Goal: Information Seeking & Learning: Learn about a topic

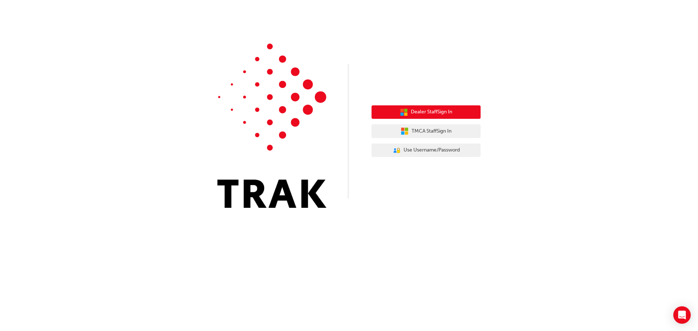
click at [414, 109] on span "Dealer Staff Sign In" at bounding box center [431, 112] width 41 height 8
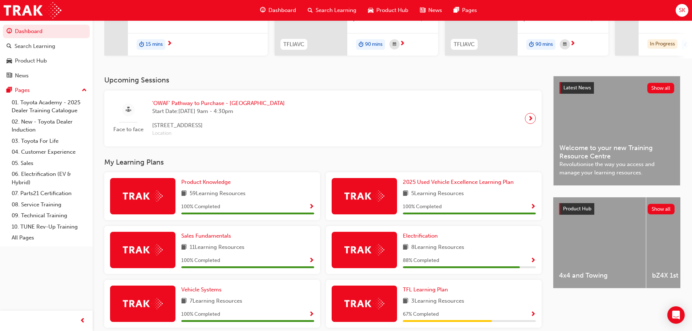
scroll to position [252, 0]
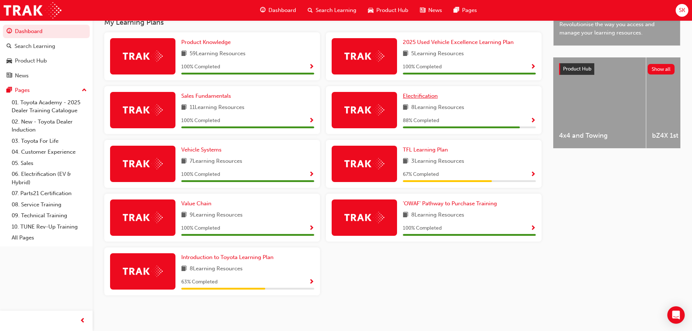
click at [427, 97] on span "Electrification" at bounding box center [420, 96] width 35 height 7
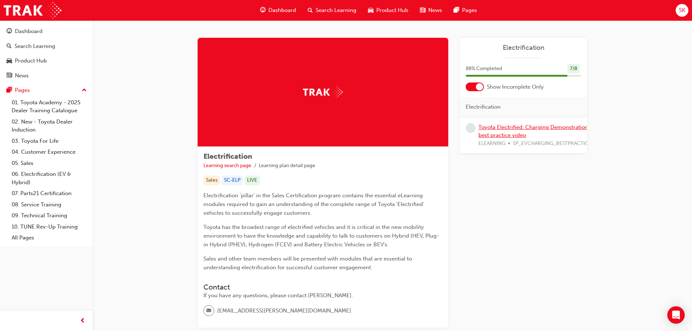
click at [514, 129] on link "Toyota Electrified: Charging Demonstration best practice video" at bounding box center [534, 131] width 110 height 15
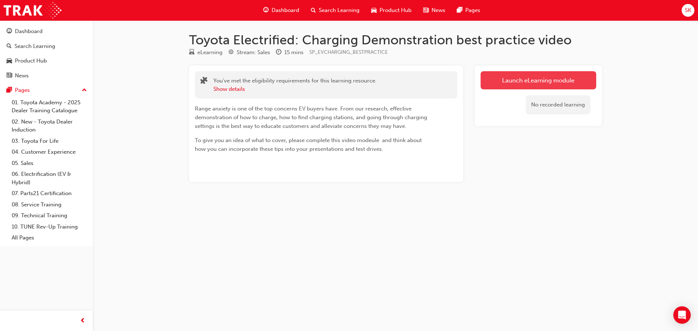
click at [541, 78] on link "Launch eLearning module" at bounding box center [538, 80] width 116 height 18
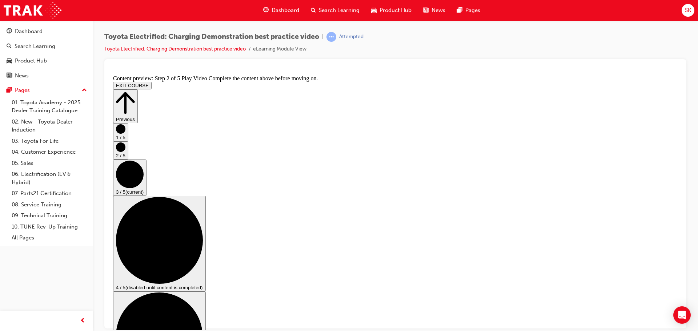
scroll to position [107, 0]
drag, startPoint x: 294, startPoint y: 145, endPoint x: 286, endPoint y: 95, distance: 50.8
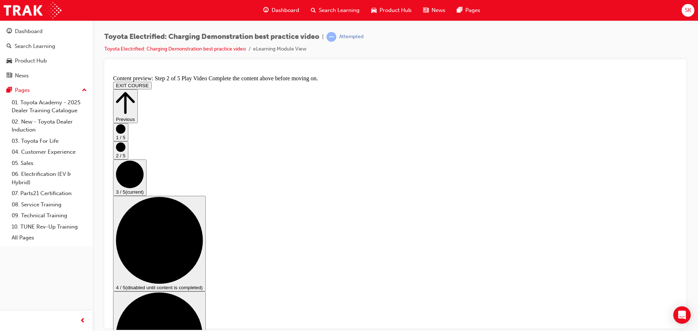
checkbox input "true"
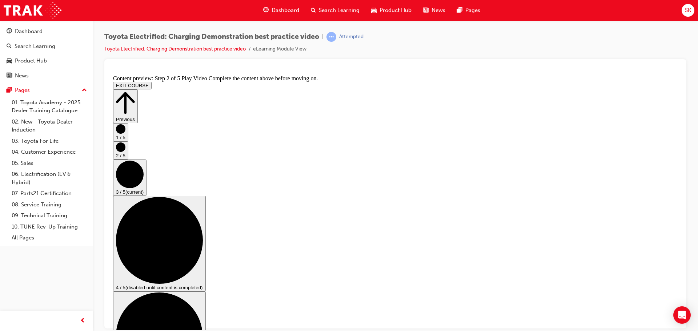
checkbox input "false"
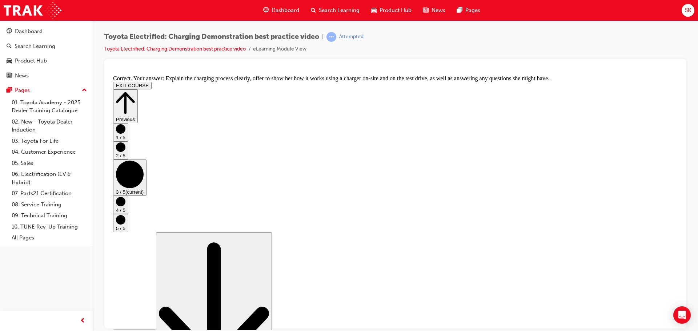
scroll to position [137, 0]
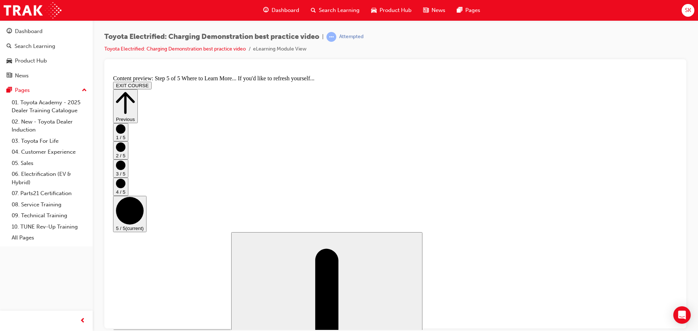
scroll to position [77, 0]
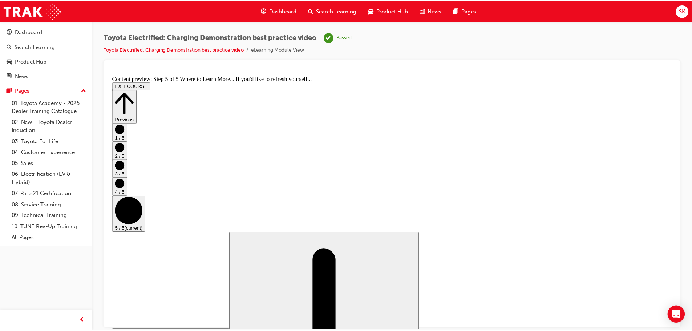
scroll to position [0, 0]
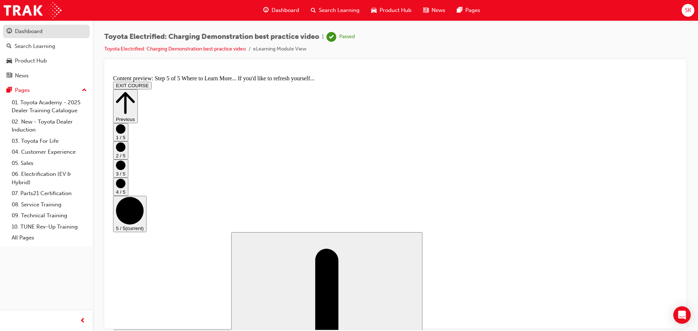
click at [37, 33] on div "Dashboard" at bounding box center [29, 31] width 28 height 8
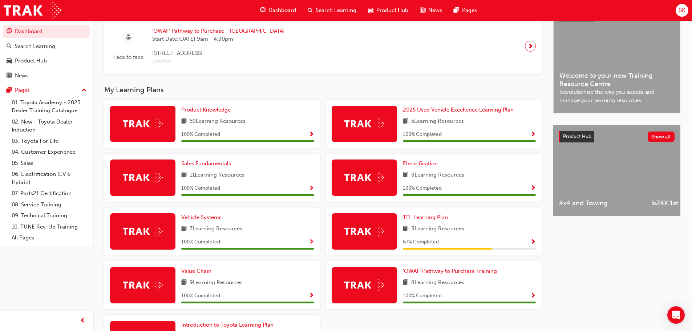
scroll to position [182, 0]
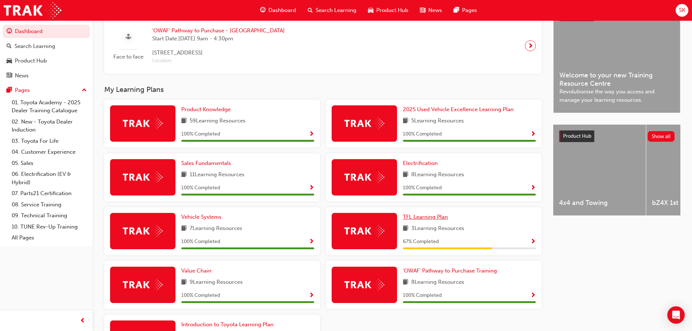
click at [431, 220] on span "TFL Learning Plan" at bounding box center [425, 217] width 45 height 7
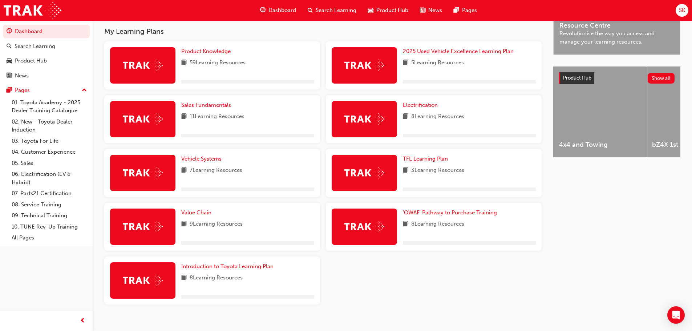
scroll to position [252, 0]
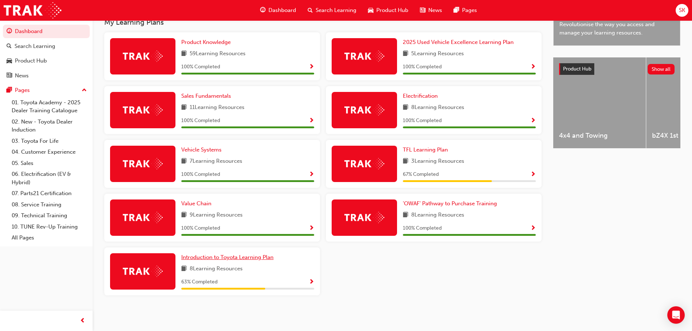
click at [262, 258] on span "Introduction to Toyota Learning Plan" at bounding box center [227, 257] width 92 height 7
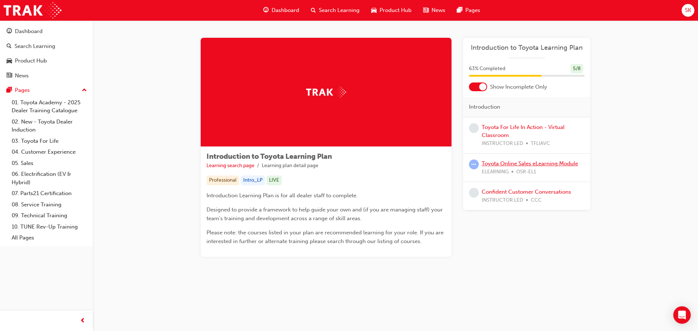
click at [508, 165] on link "Toyota Online Sales eLearning Module" at bounding box center [529, 163] width 96 height 7
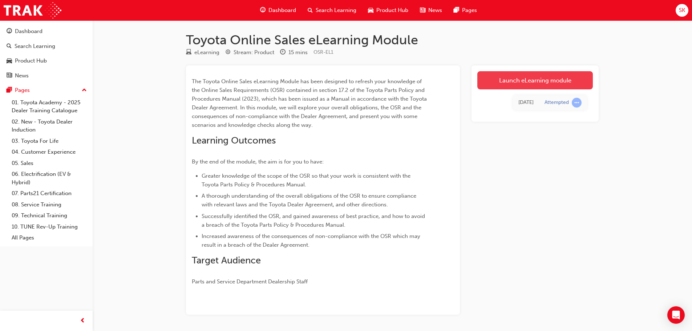
click at [559, 81] on link "Launch eLearning module" at bounding box center [535, 80] width 116 height 18
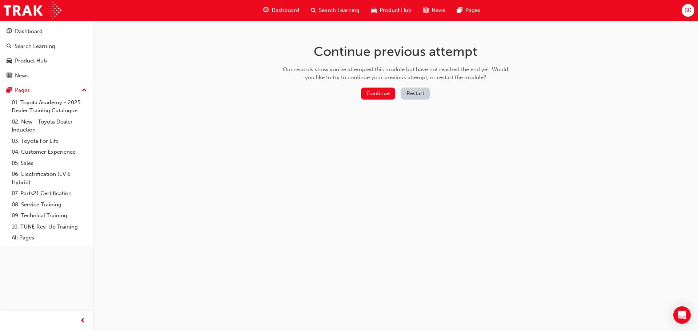
click at [382, 101] on div "Continue Restart" at bounding box center [395, 95] width 230 height 15
click at [384, 94] on button "Continue" at bounding box center [378, 94] width 34 height 12
click at [420, 88] on button "Restart" at bounding box center [415, 94] width 29 height 12
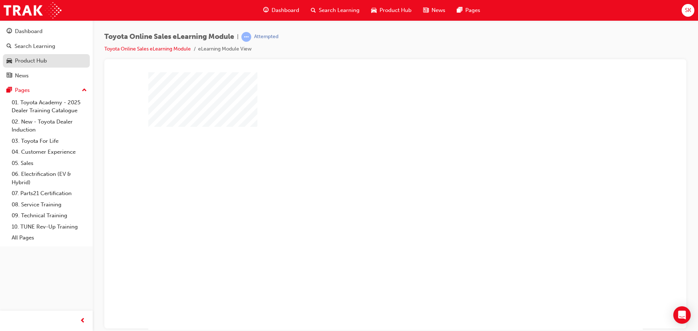
click at [33, 61] on div "Product Hub" at bounding box center [31, 61] width 32 height 8
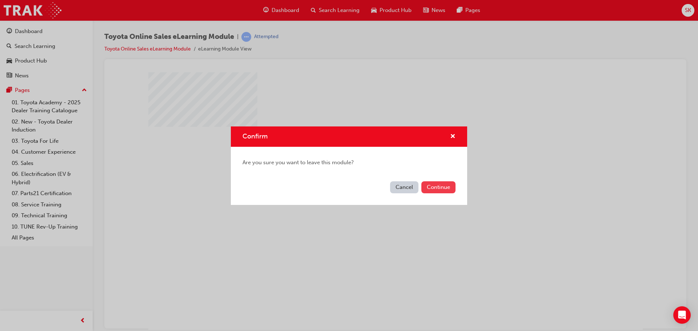
click at [432, 189] on button "Continue" at bounding box center [438, 187] width 34 height 12
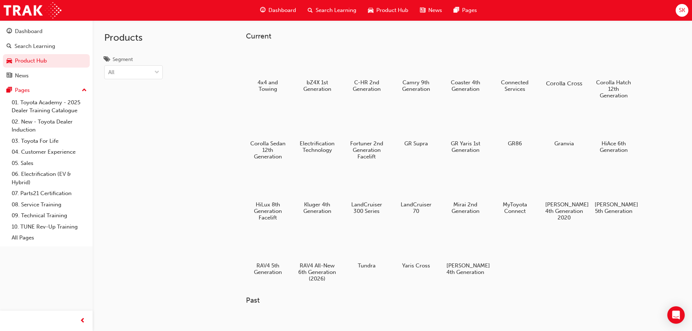
click at [564, 57] on div at bounding box center [564, 62] width 40 height 29
click at [362, 61] on div at bounding box center [366, 62] width 40 height 29
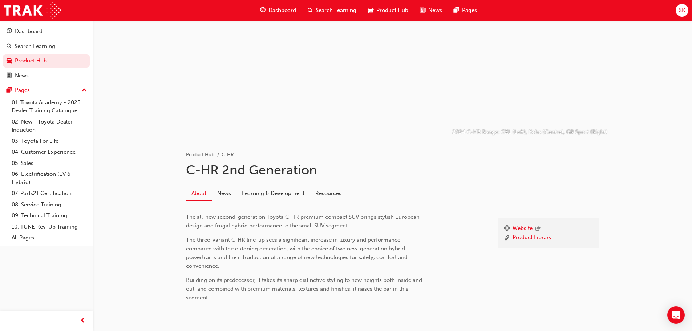
scroll to position [56, 0]
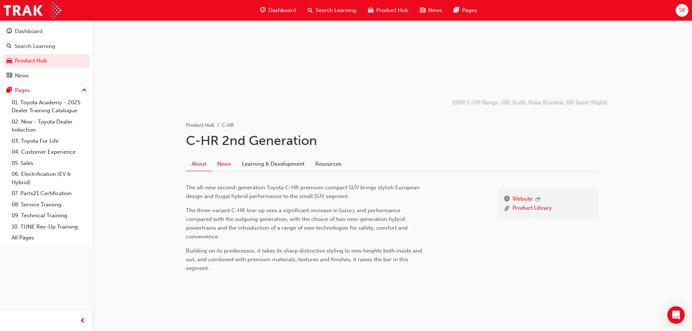
click at [225, 163] on link "News" at bounding box center [224, 164] width 25 height 14
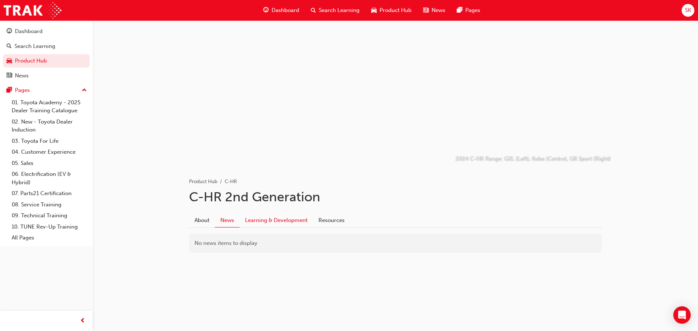
click at [298, 222] on link "Learning & Development" at bounding box center [275, 220] width 73 height 14
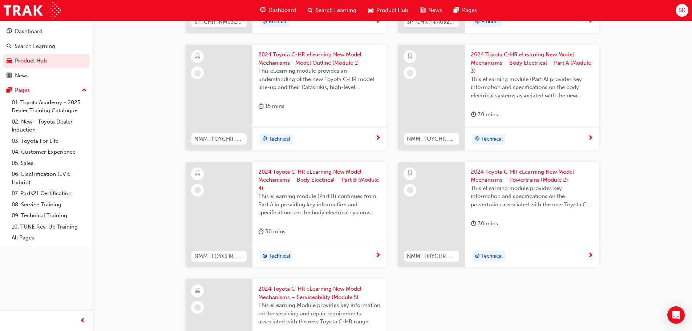
scroll to position [170, 0]
